Goal: Find specific page/section: Find specific page/section

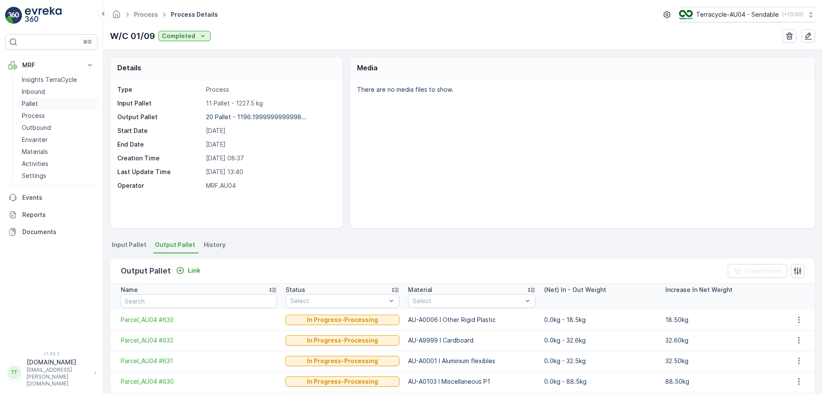
scroll to position [158, 0]
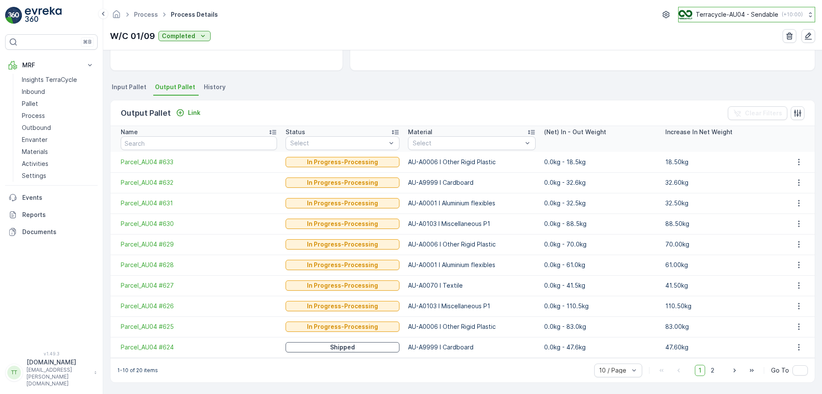
click at [724, 14] on p "Terracycle-AU04 - Sendable" at bounding box center [737, 14] width 83 height 9
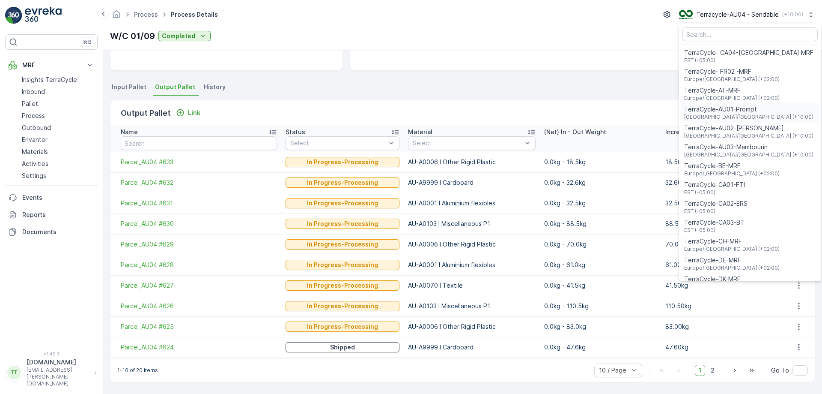
click at [745, 112] on span "TerraCycle-AU01-Prompt" at bounding box center [748, 109] width 129 height 9
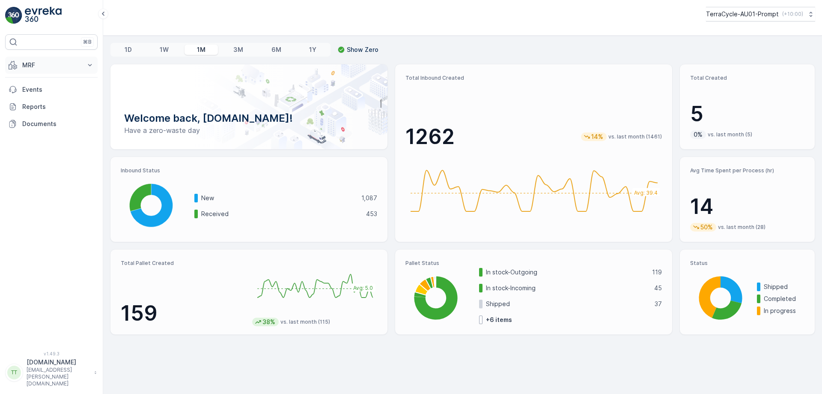
click at [57, 66] on p "MRF" at bounding box center [51, 65] width 58 height 9
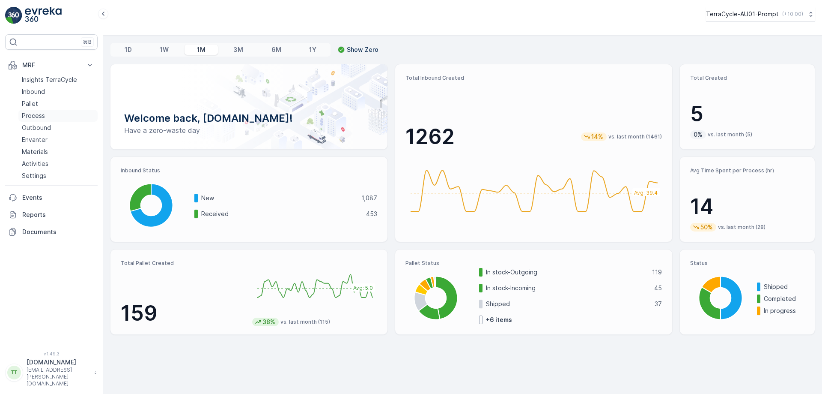
click at [51, 116] on link "Process" at bounding box center [57, 116] width 79 height 12
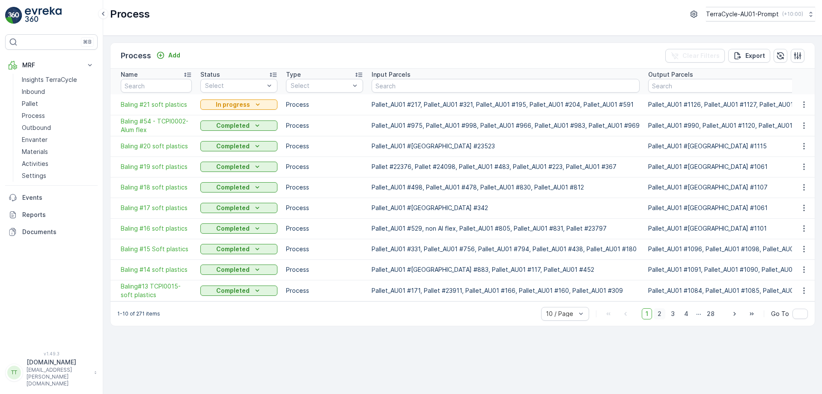
click at [664, 317] on span "2" at bounding box center [660, 313] width 12 height 11
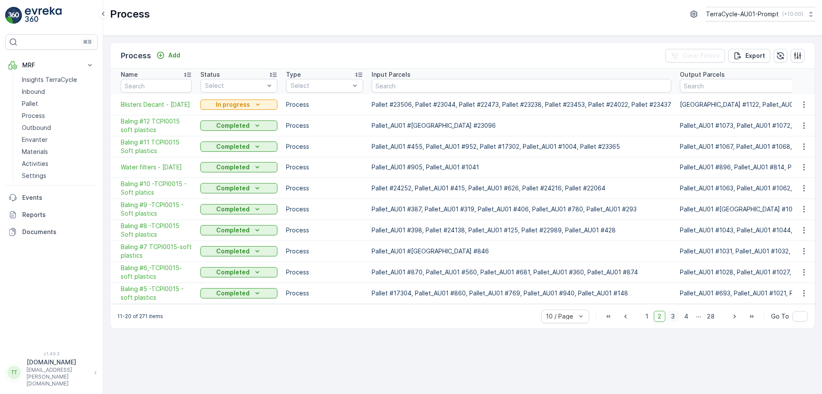
click at [673, 322] on span "3" at bounding box center [673, 316] width 12 height 11
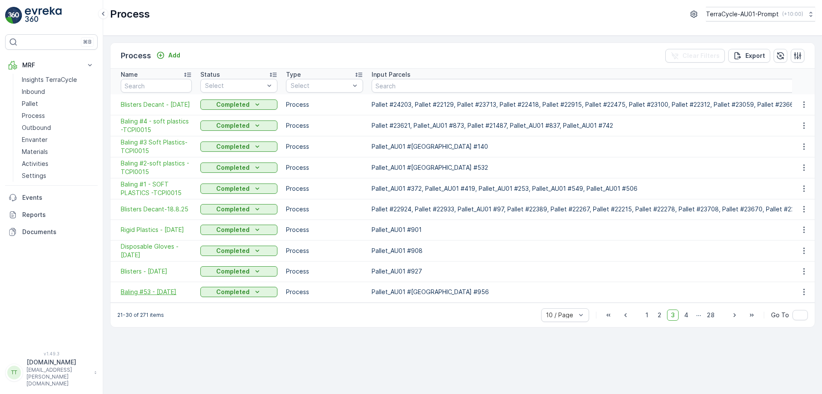
click at [164, 292] on span "Baling #53 - 13.8.25" at bounding box center [156, 291] width 71 height 9
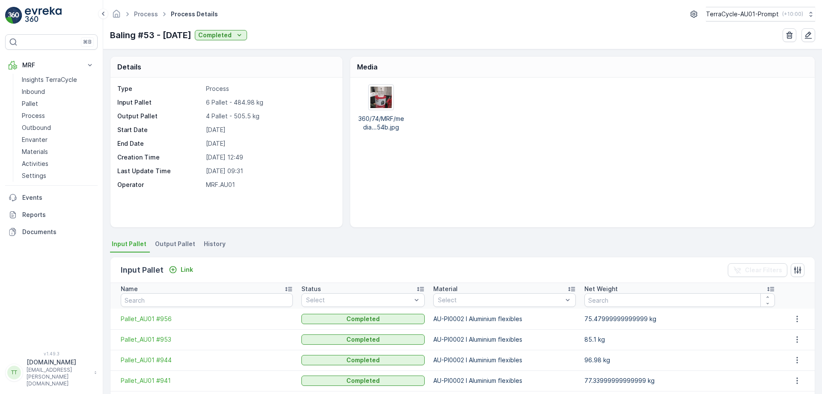
click at [172, 246] on span "Output Pallet" at bounding box center [175, 243] width 40 height 9
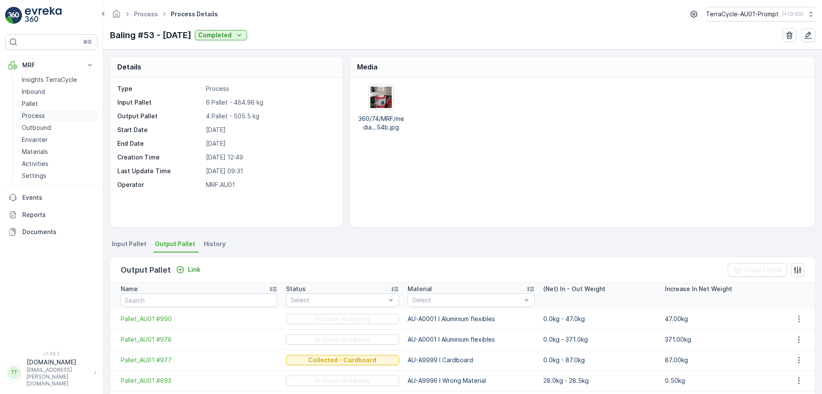
click at [40, 114] on p "Process" at bounding box center [33, 115] width 23 height 9
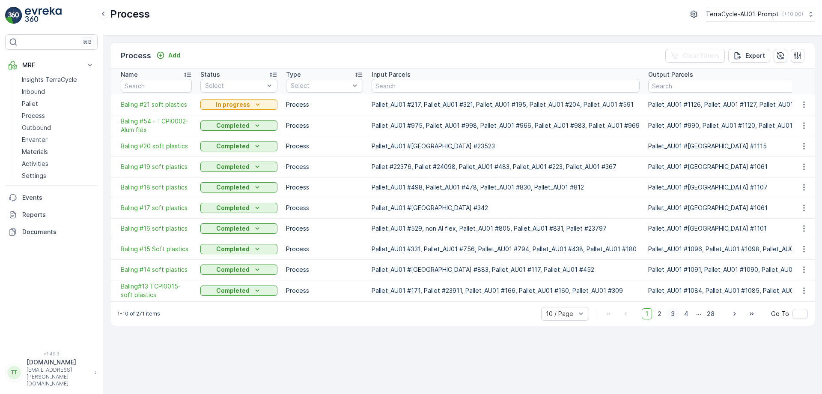
click at [679, 319] on span "3" at bounding box center [673, 313] width 12 height 11
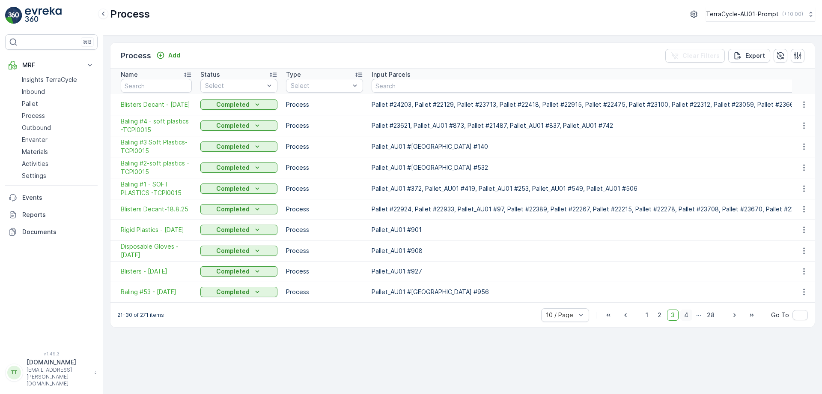
click at [689, 318] on span "4" at bounding box center [687, 314] width 12 height 11
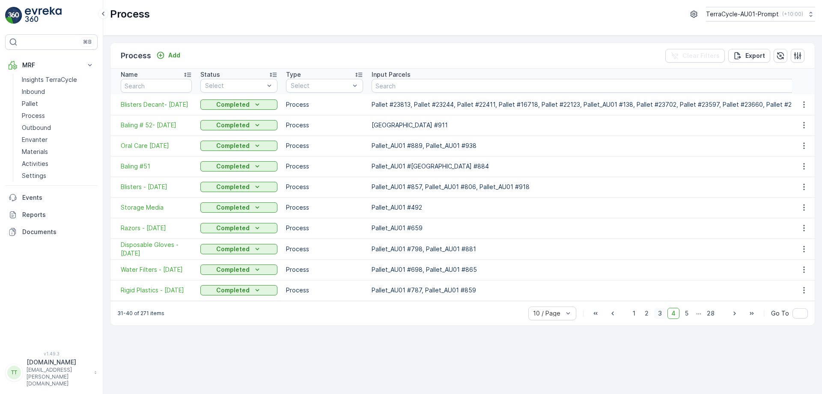
click at [666, 317] on span "3" at bounding box center [660, 313] width 12 height 11
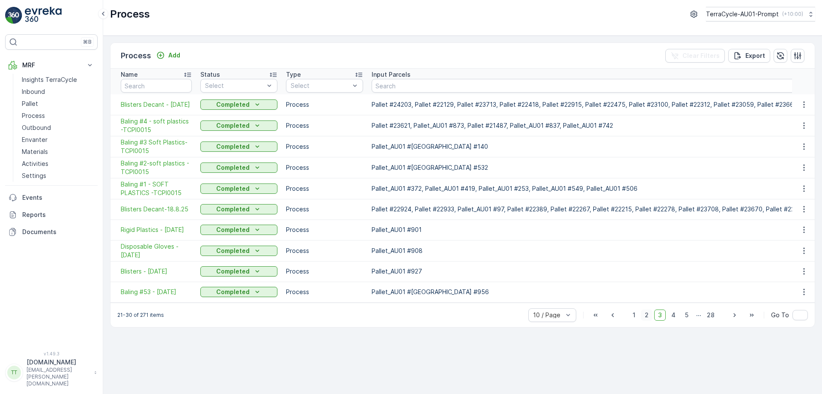
click at [648, 320] on span "2" at bounding box center [647, 314] width 12 height 11
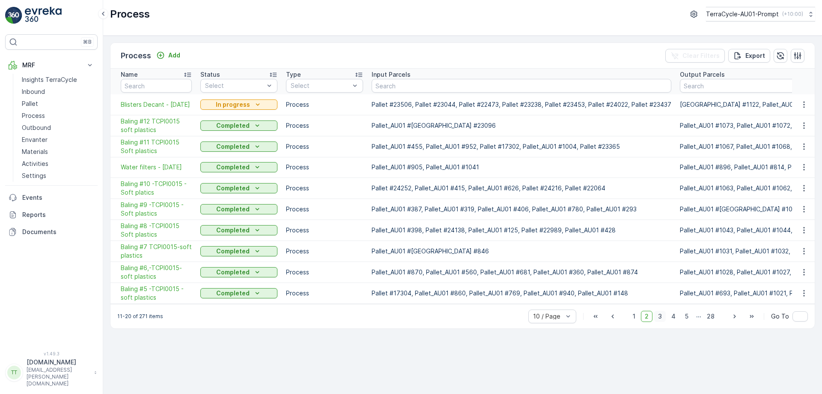
click at [664, 322] on span "3" at bounding box center [660, 316] width 12 height 11
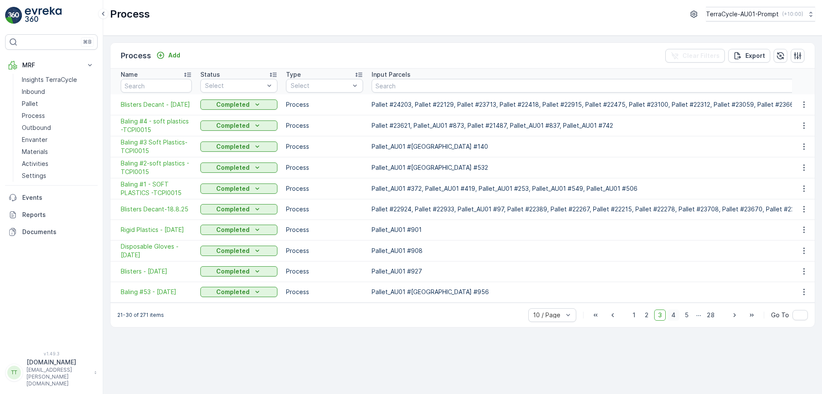
click at [678, 315] on span "4" at bounding box center [674, 314] width 12 height 11
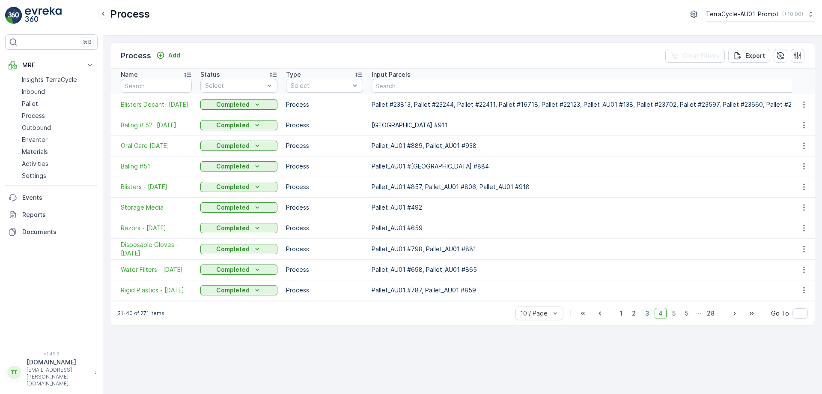
click at [650, 318] on span "3" at bounding box center [648, 313] width 12 height 11
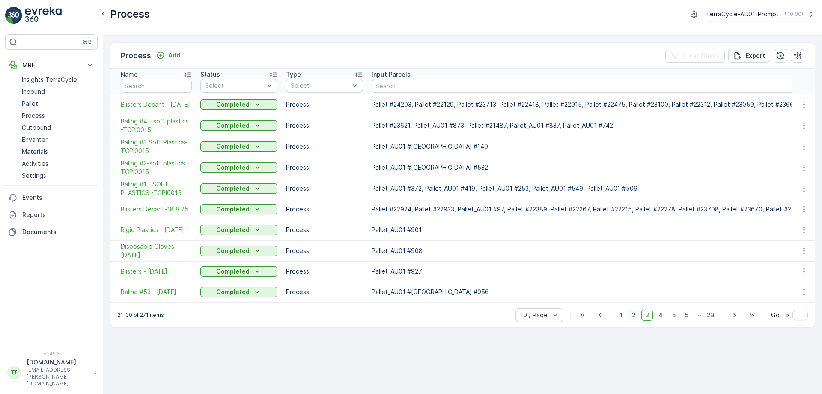
click at [637, 319] on span "2" at bounding box center [634, 314] width 12 height 11
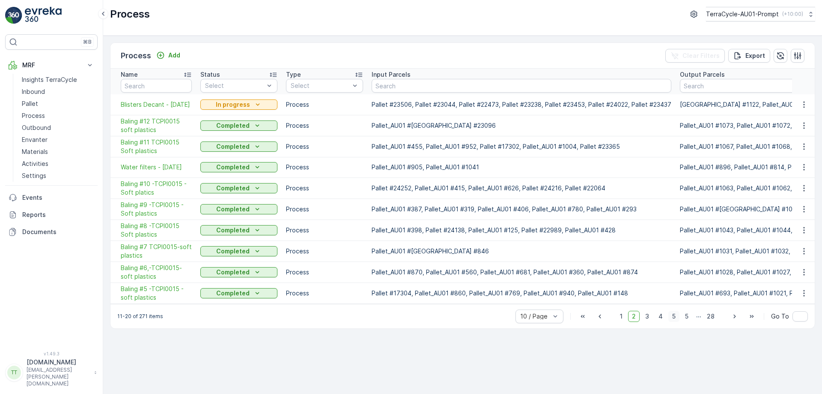
click at [675, 321] on span "5" at bounding box center [674, 316] width 11 height 11
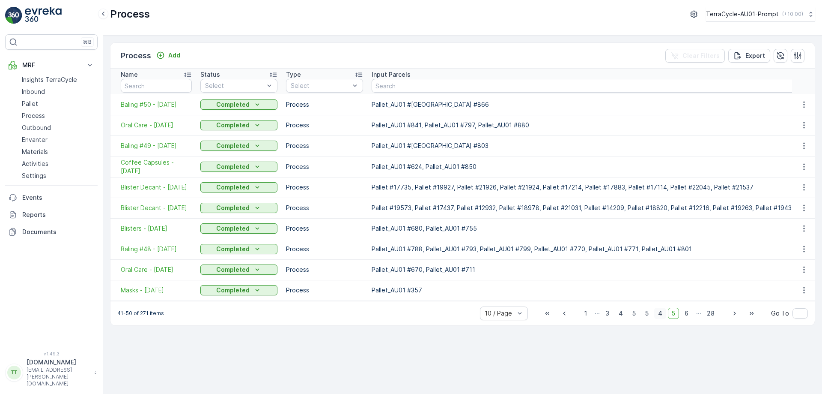
click at [663, 317] on span "4" at bounding box center [660, 313] width 12 height 11
